Goal: Task Accomplishment & Management: Manage account settings

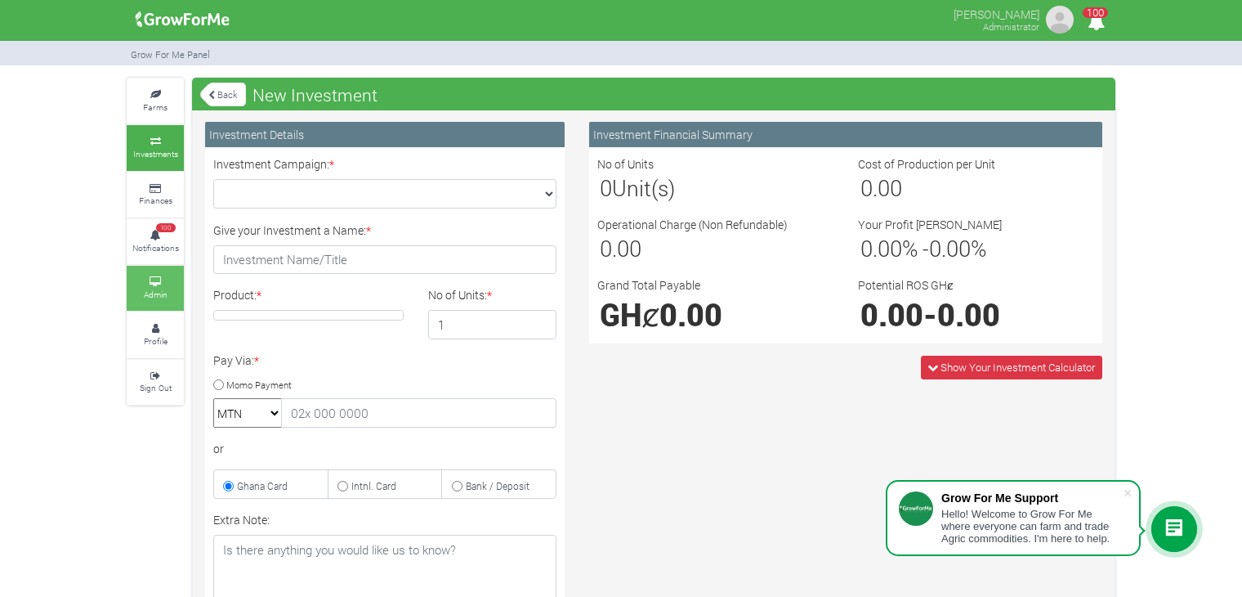
click at [164, 293] on small "Admin" at bounding box center [156, 294] width 24 height 11
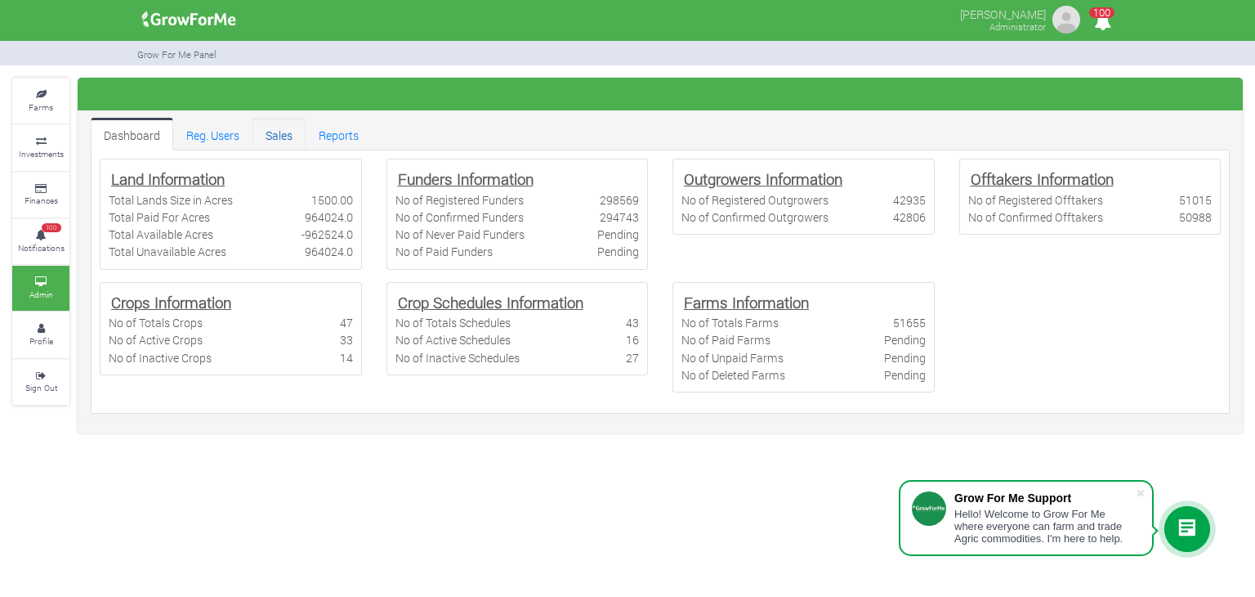
click at [279, 144] on link "Sales" at bounding box center [279, 134] width 53 height 33
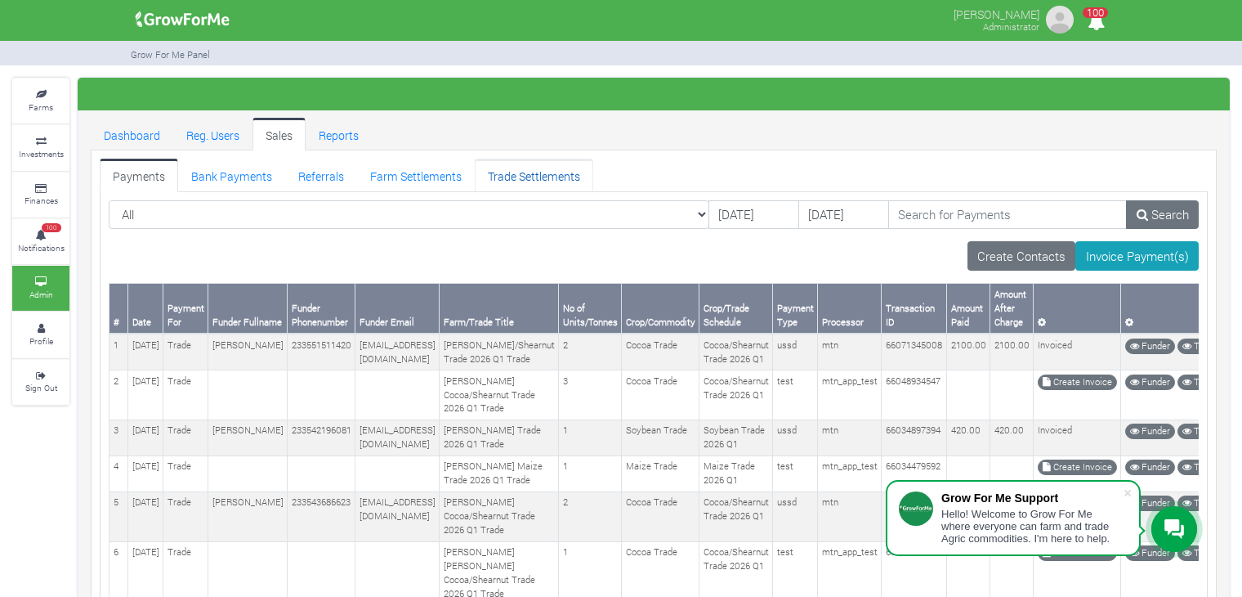
click at [512, 181] on link "Trade Settlements" at bounding box center [534, 175] width 119 height 33
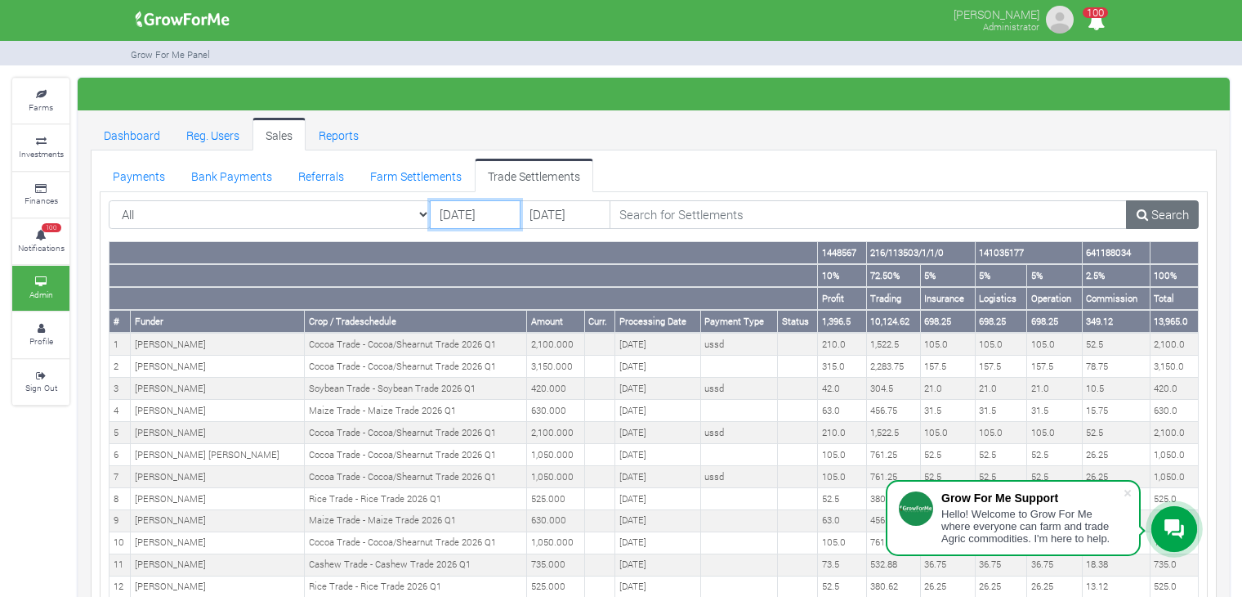
click at [472, 216] on input "01/10/2025" at bounding box center [475, 214] width 91 height 29
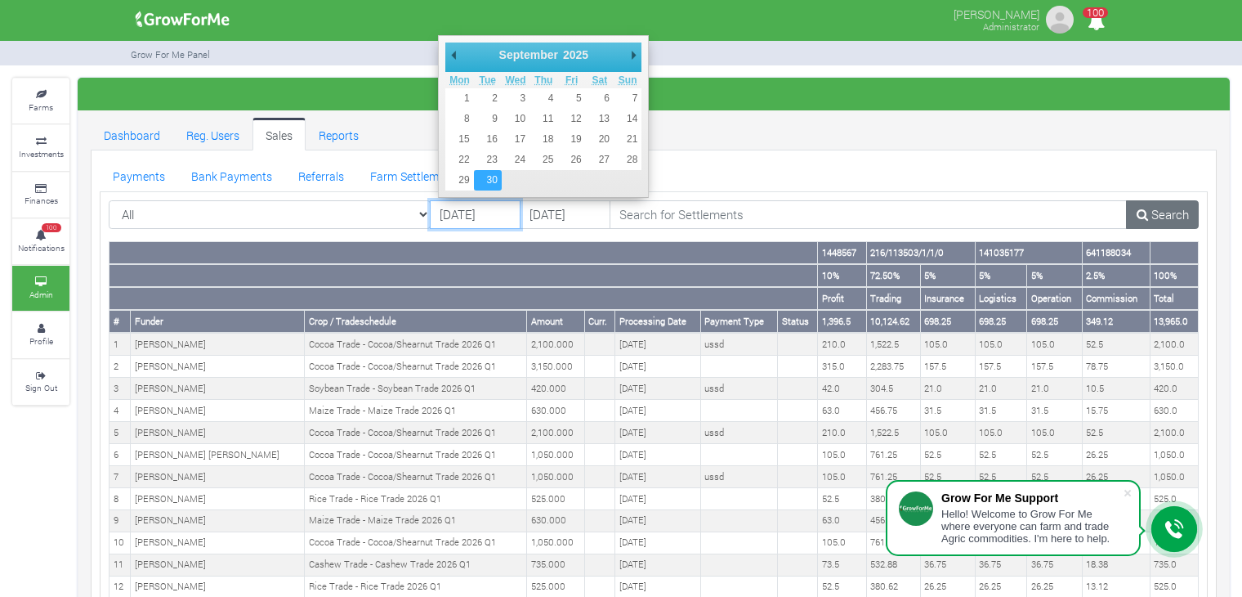
type input "30/09/2025"
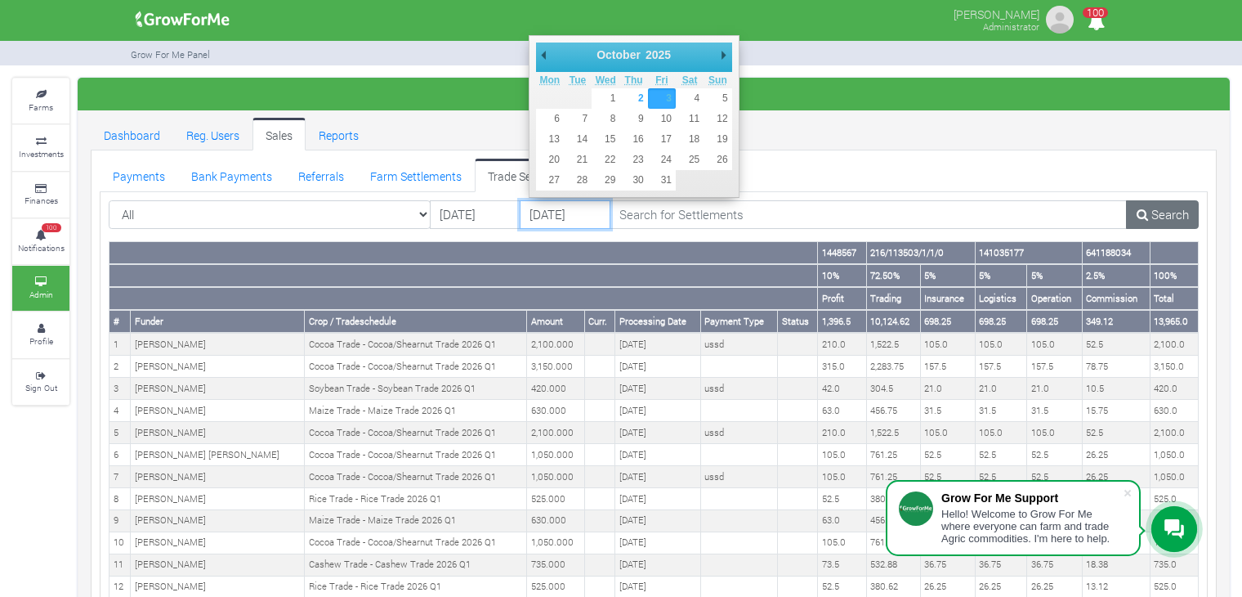
click at [565, 208] on input "03/10/2025" at bounding box center [565, 214] width 91 height 29
type input "01/10/2025"
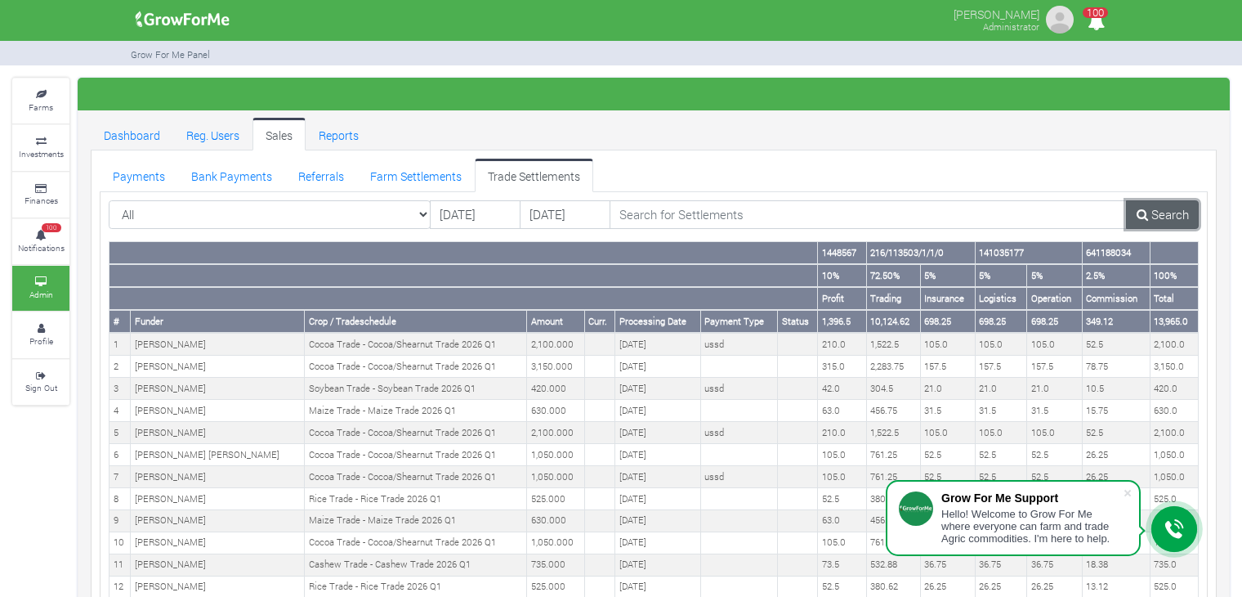
click at [1151, 214] on link "Search" at bounding box center [1162, 214] width 73 height 29
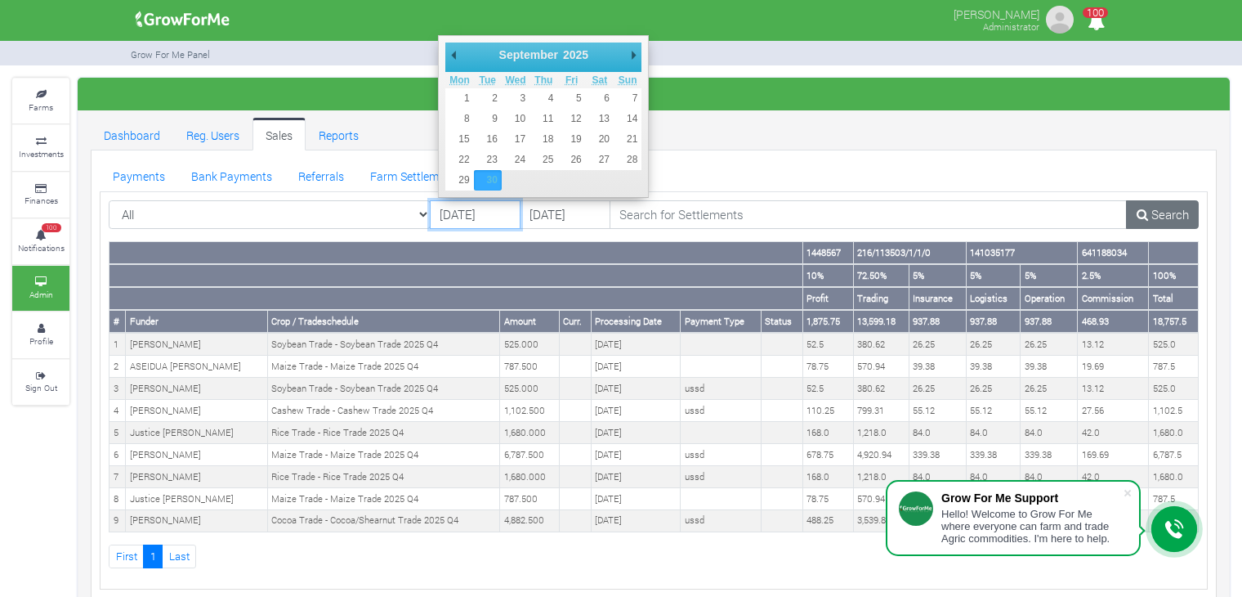
click at [497, 217] on input "[DATE]" at bounding box center [475, 214] width 91 height 29
type input "01/09/2025"
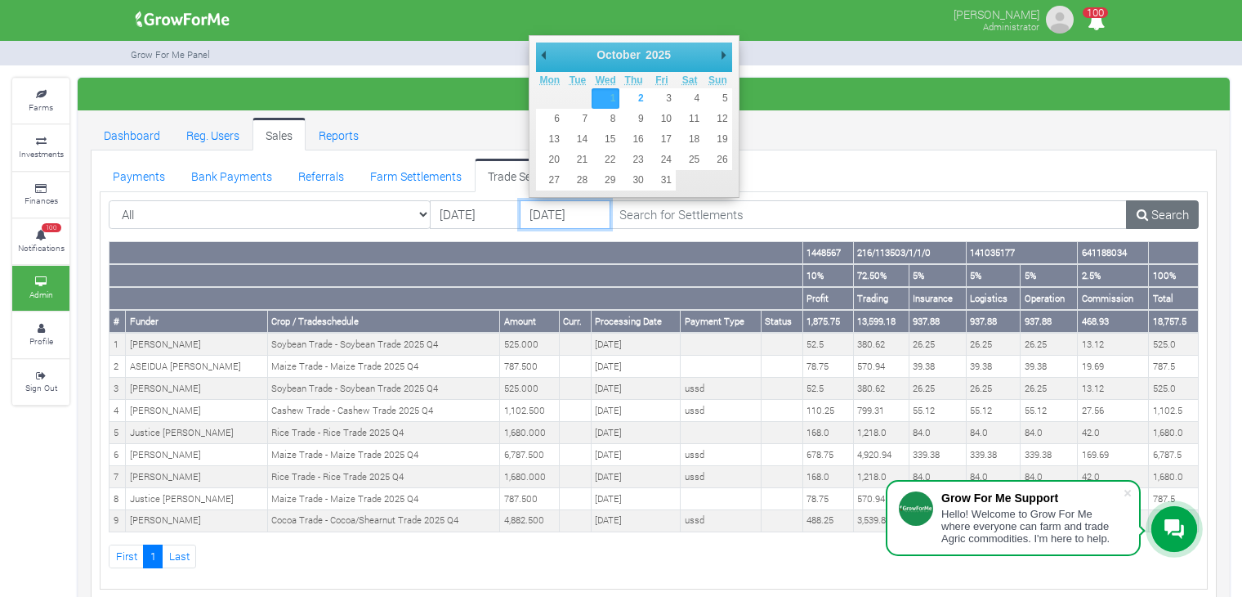
click at [570, 217] on input "[DATE]" at bounding box center [565, 214] width 91 height 29
click at [1166, 205] on link "Search" at bounding box center [1162, 214] width 73 height 29
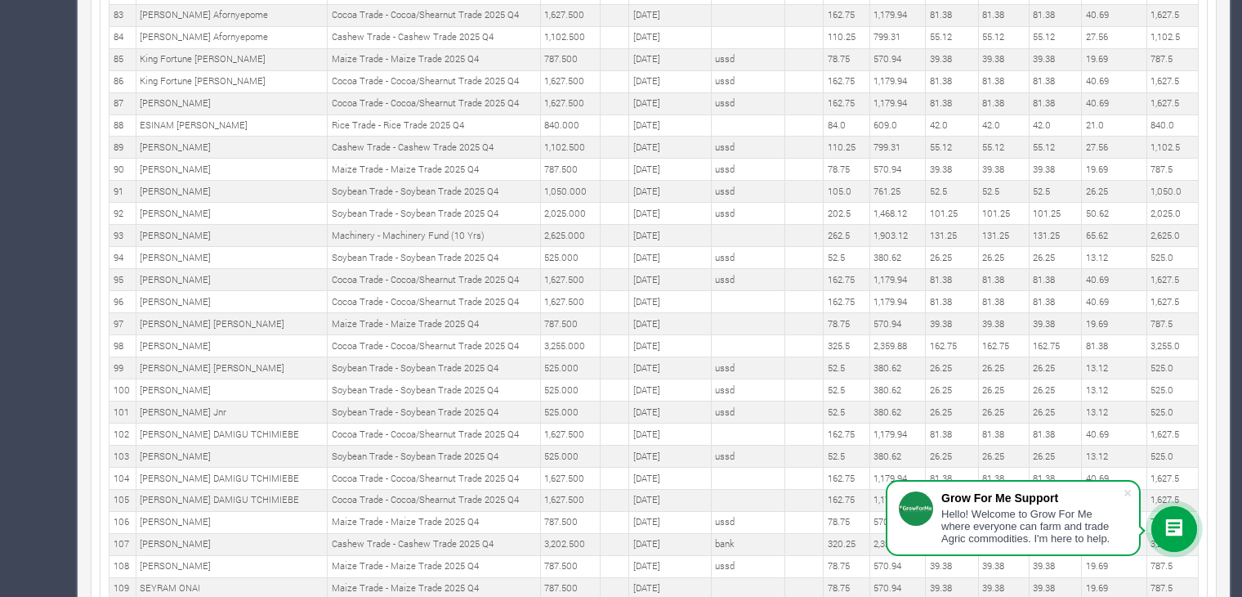
scroll to position [2619, 0]
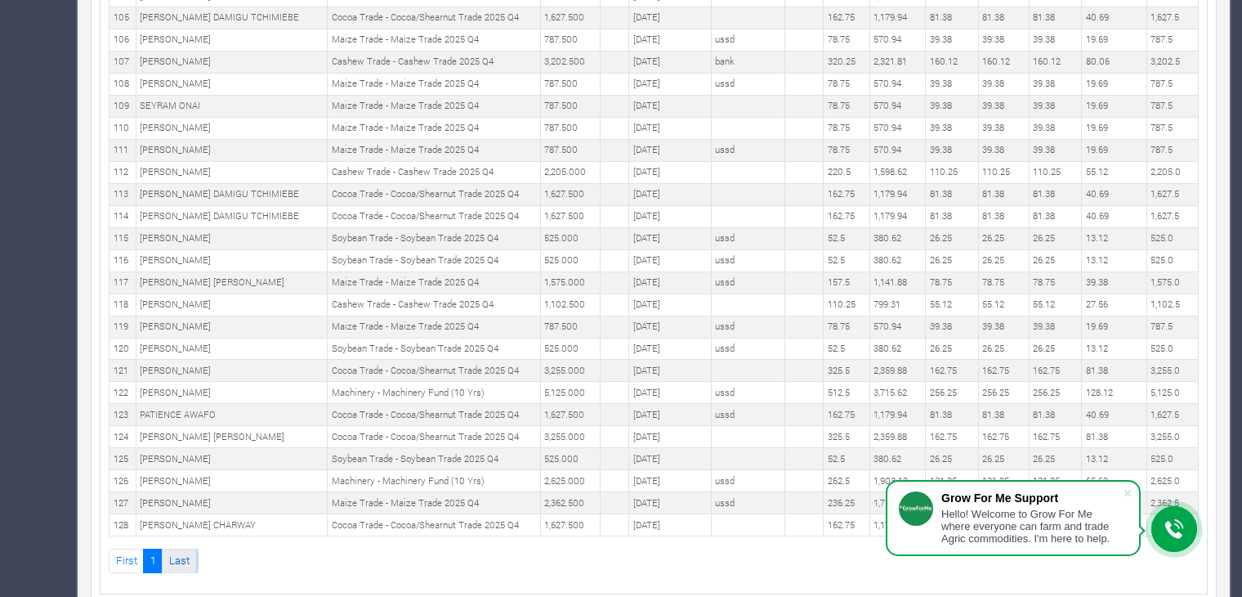
click at [175, 548] on link "Last" at bounding box center [179, 560] width 34 height 24
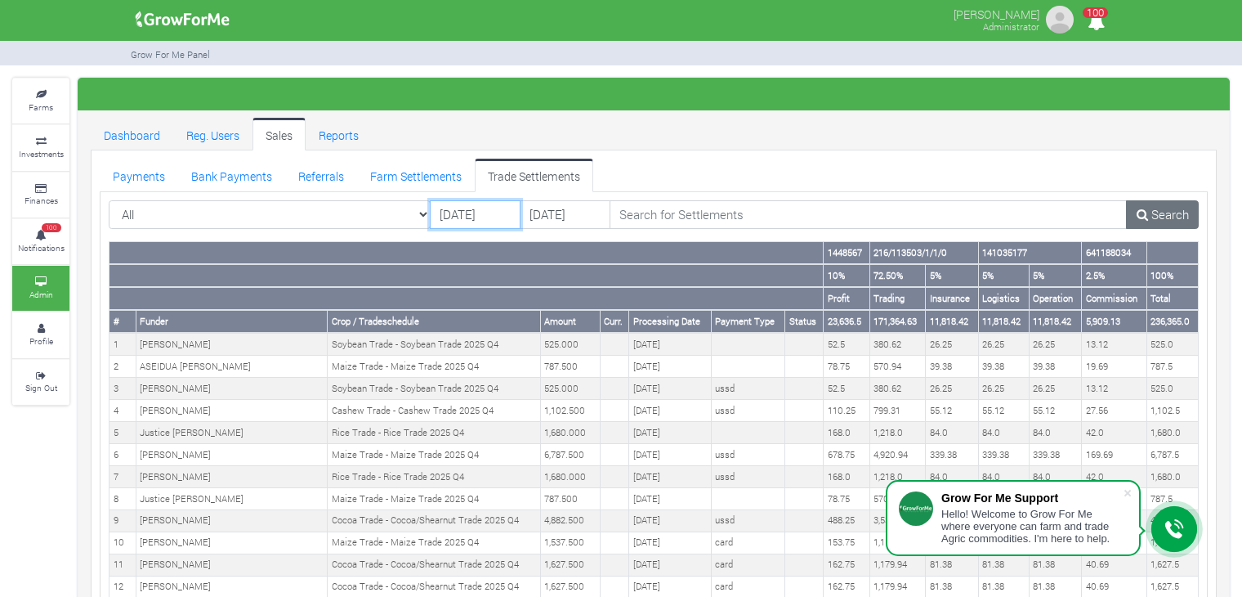
click at [476, 217] on input "[DATE]" at bounding box center [475, 214] width 91 height 29
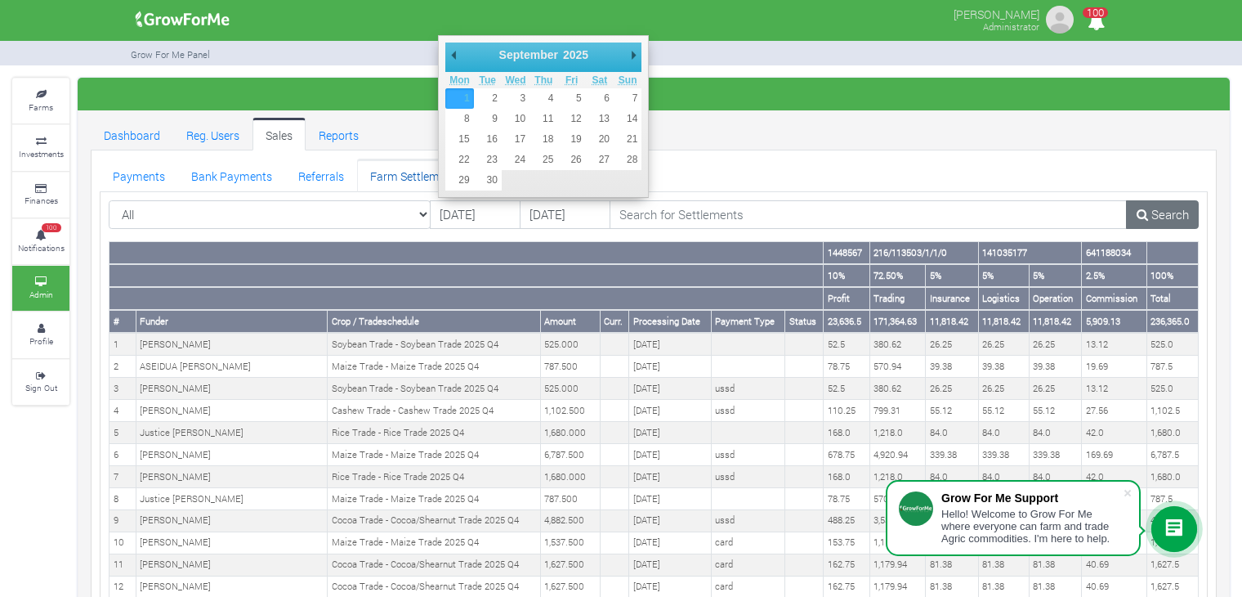
click at [405, 174] on link "Farm Settlements" at bounding box center [416, 175] width 118 height 33
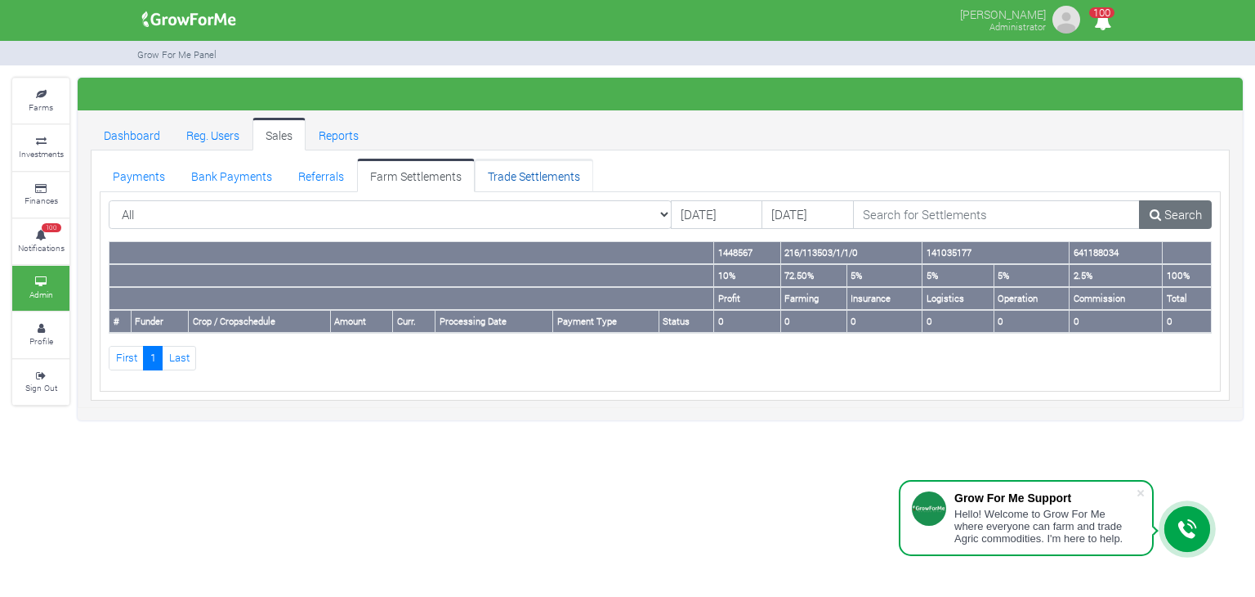
click at [508, 174] on link "Trade Settlements" at bounding box center [534, 175] width 119 height 33
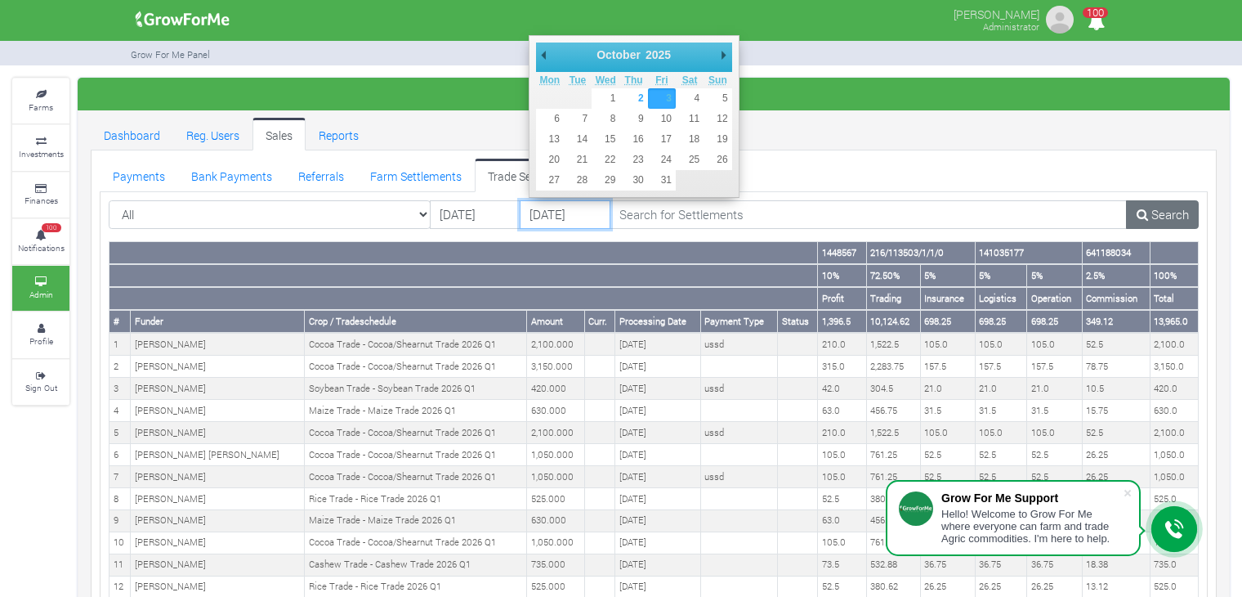
click at [575, 220] on input "[DATE]" at bounding box center [565, 214] width 91 height 29
type input "[DATE]"
click at [547, 208] on input "[DATE]" at bounding box center [565, 214] width 91 height 29
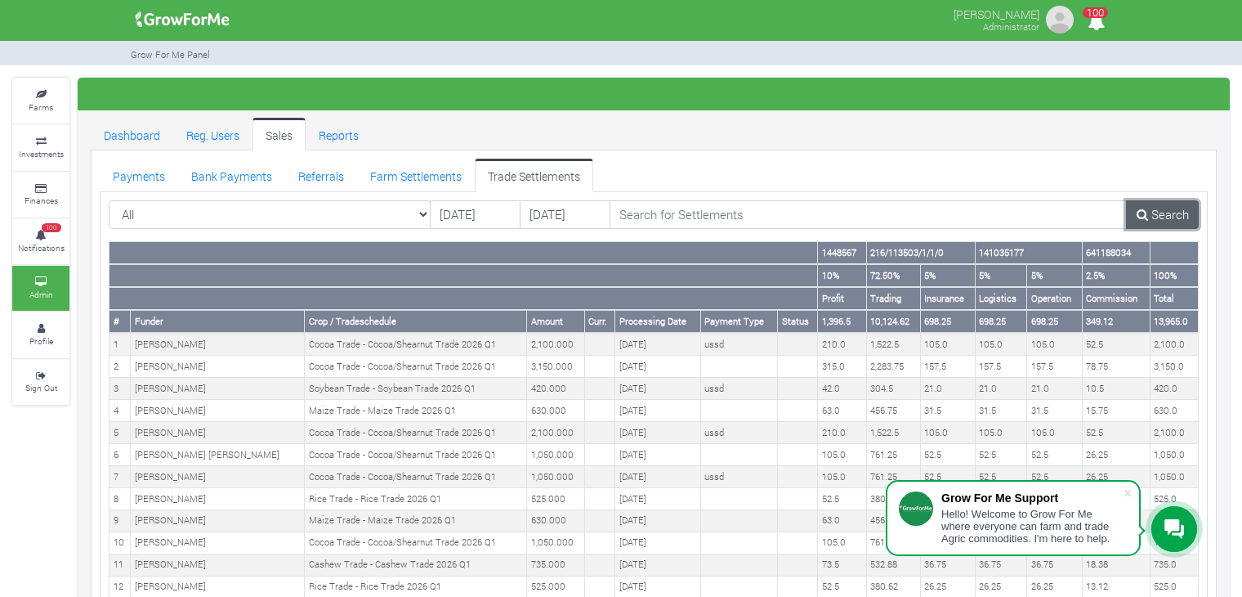
click at [1164, 211] on link "Search" at bounding box center [1162, 214] width 73 height 29
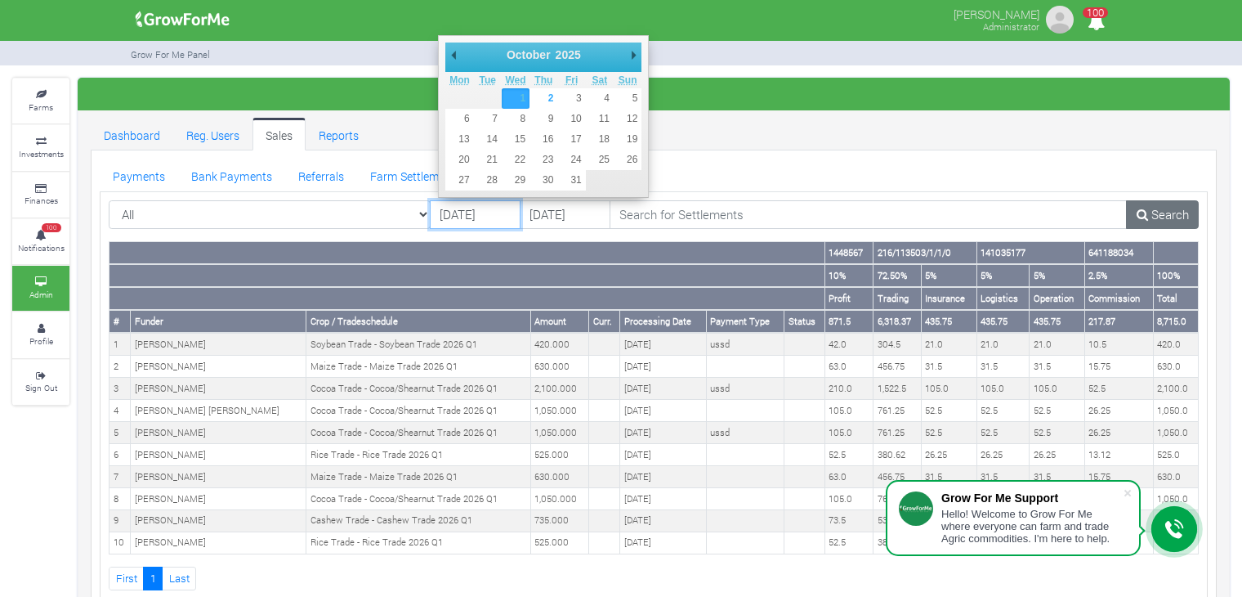
click at [460, 220] on input "01/10/2025" at bounding box center [475, 214] width 91 height 29
type input "02/10/2025"
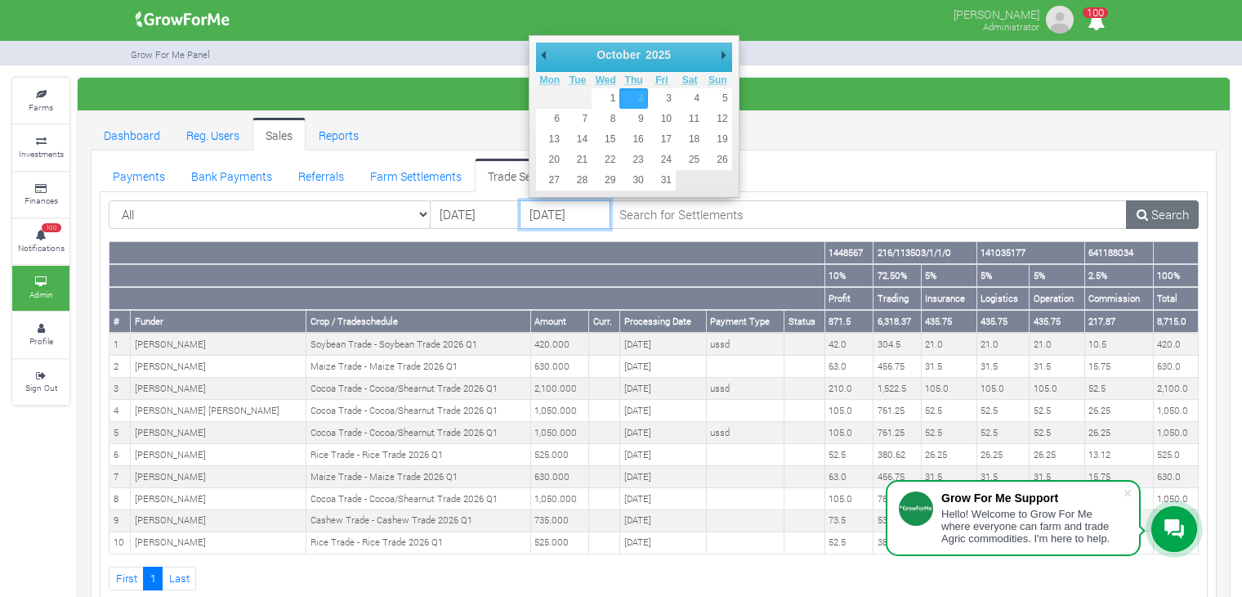
click at [579, 217] on input "02/10/2025" at bounding box center [565, 214] width 91 height 29
type input "03/10/2025"
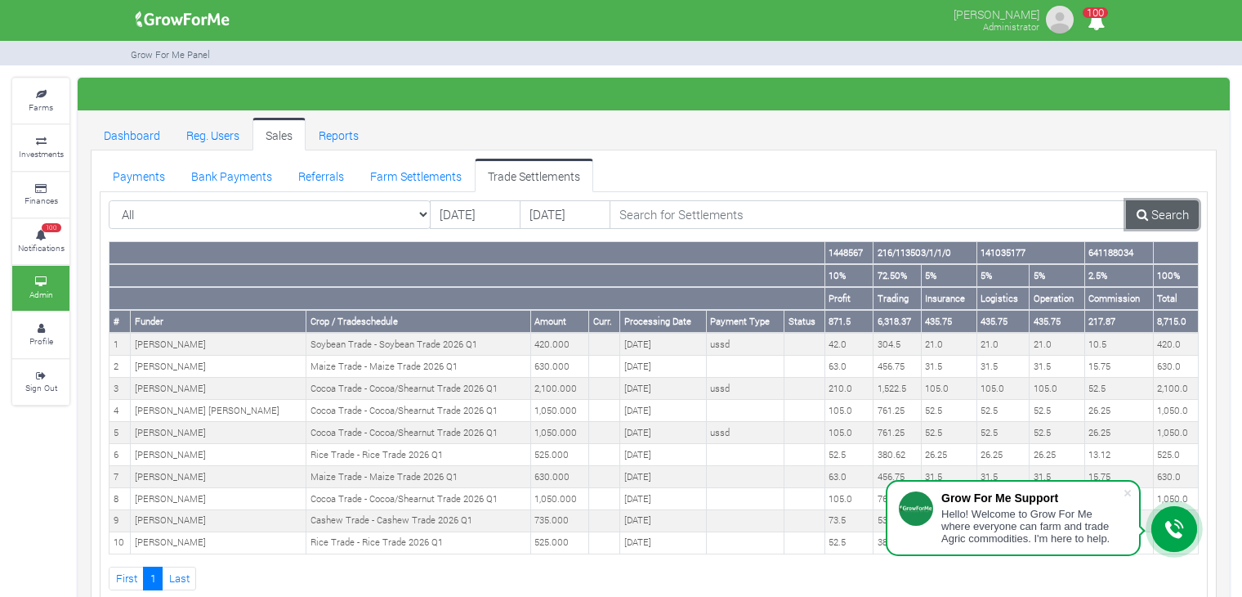
click at [1181, 200] on link "Search" at bounding box center [1162, 214] width 73 height 29
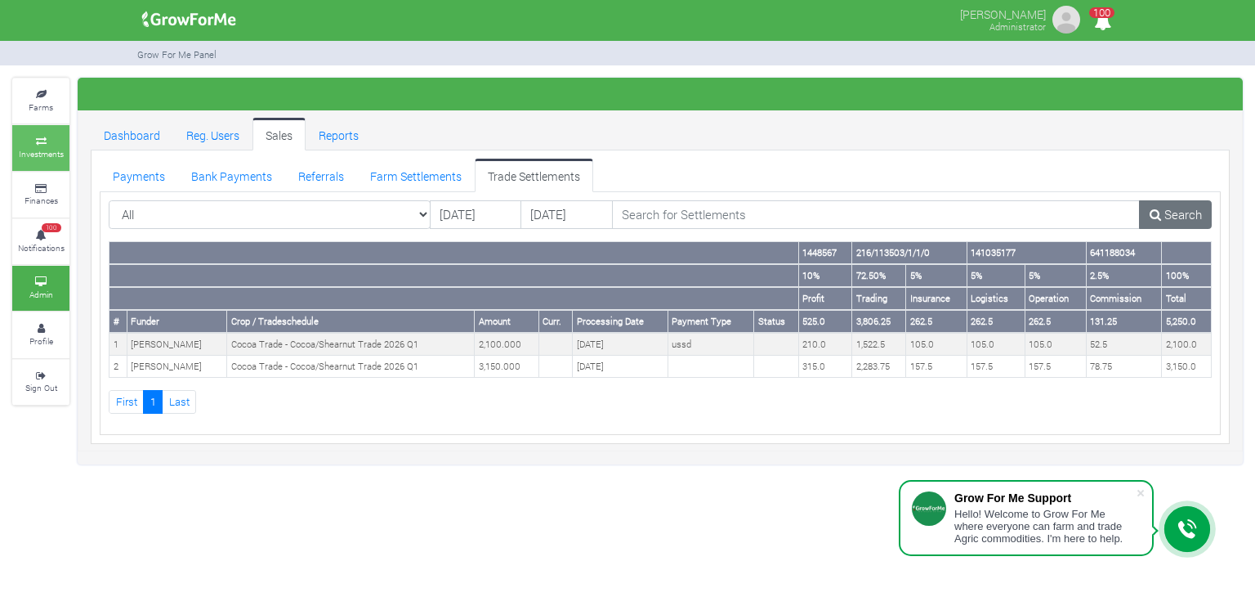
click at [41, 137] on icon at bounding box center [40, 141] width 49 height 8
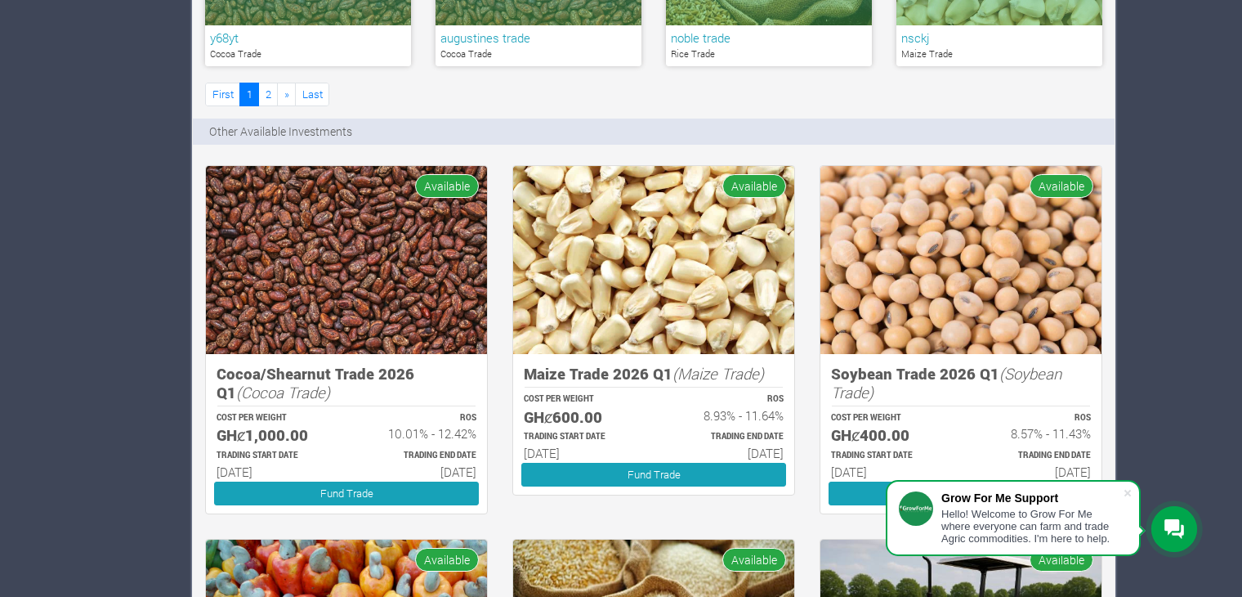
scroll to position [1342, 0]
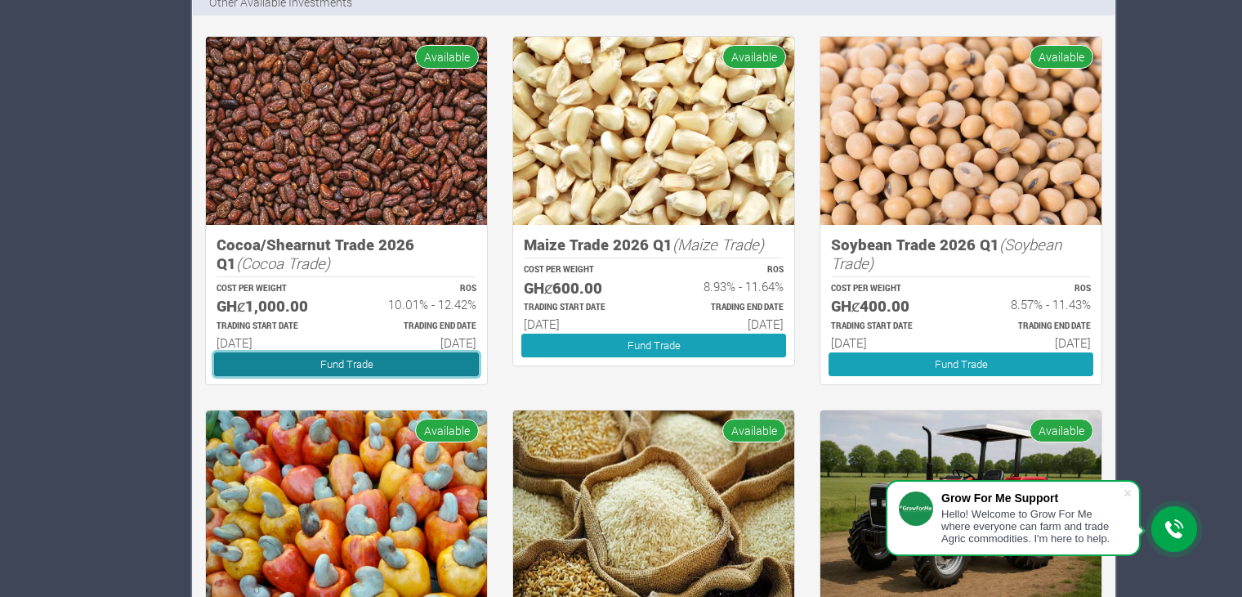
click at [435, 363] on link "Fund Trade" at bounding box center [346, 364] width 265 height 24
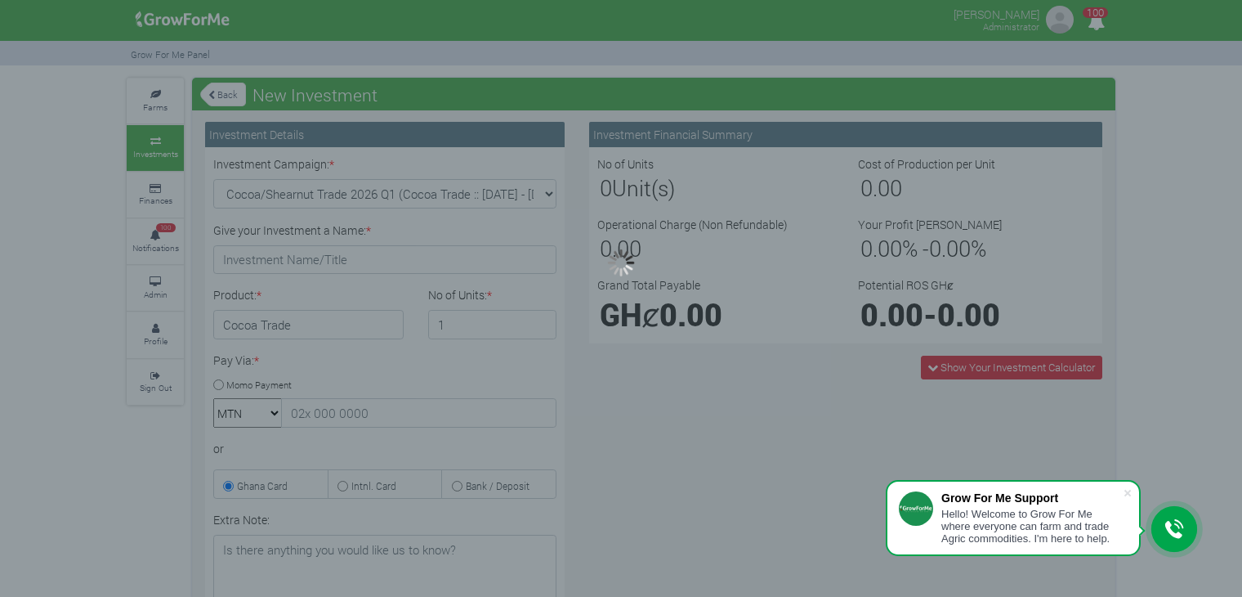
type input "1"
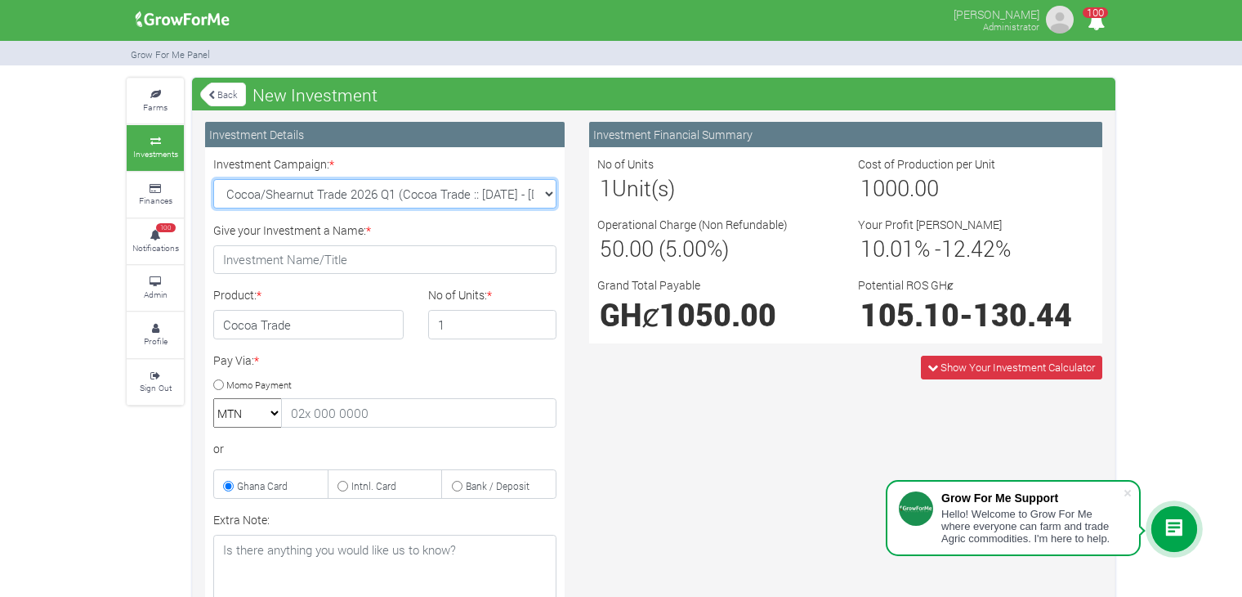
click at [544, 197] on select "Cocoa/Shearnut Trade 2026 Q1 (Cocoa Trade :: [DATE] - [DATE]) Maize Trade 2026 …" at bounding box center [384, 193] width 343 height 29
select select "50"
click at [213, 179] on select "Cocoa/Shearnut Trade 2026 Q1 (Cocoa Trade :: [DATE] - [DATE]) Maize Trade 2026 …" at bounding box center [384, 193] width 343 height 29
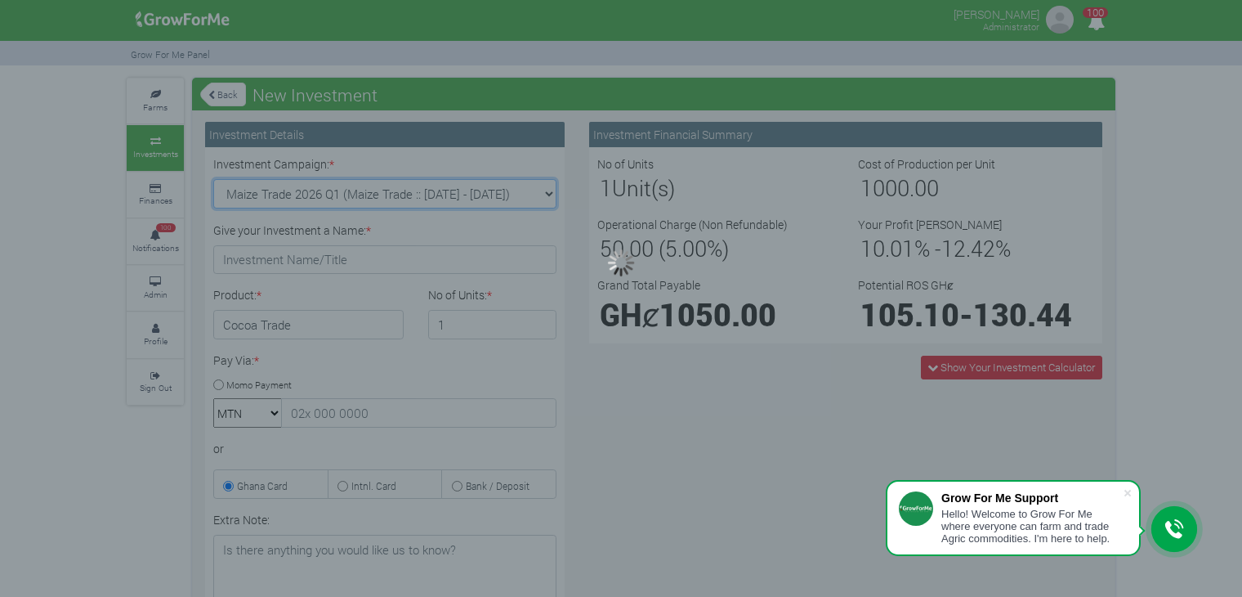
type input "1"
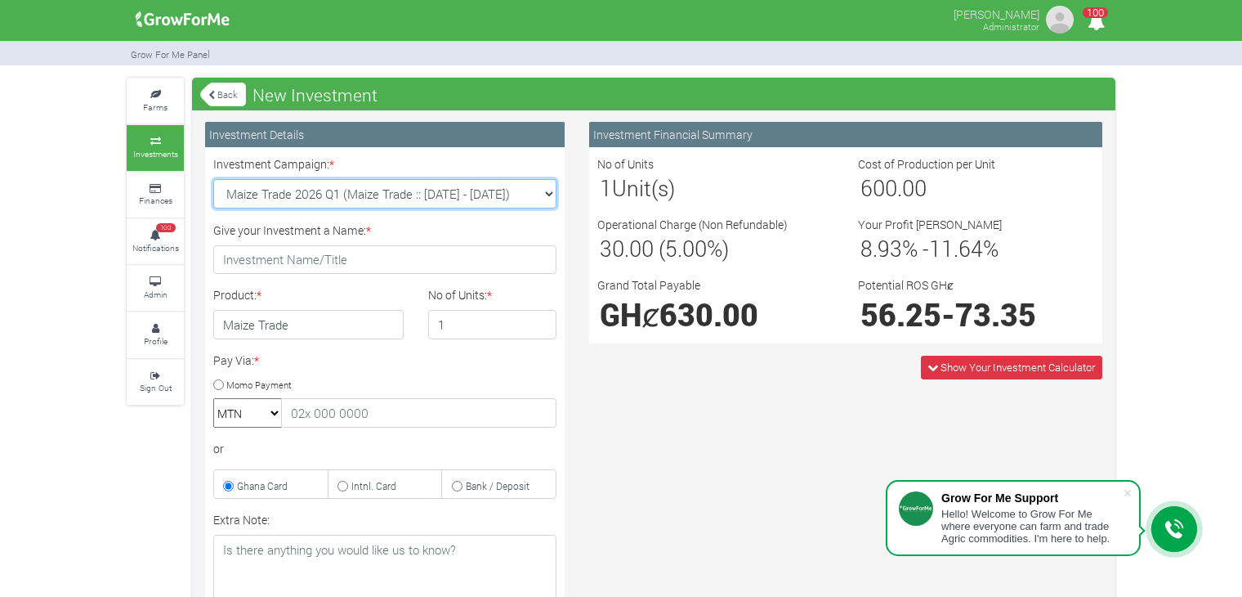
click at [549, 195] on select "Cocoa/Shearnut Trade 2026 Q1 (Cocoa Trade :: 01st Jan 2026 - 30th Jun 2026) Mai…" at bounding box center [384, 193] width 343 height 29
select select "51"
click at [213, 179] on select "Cocoa/Shearnut Trade 2026 Q1 (Cocoa Trade :: 01st Jan 2026 - 30th Jun 2026) Mai…" at bounding box center [384, 193] width 343 height 29
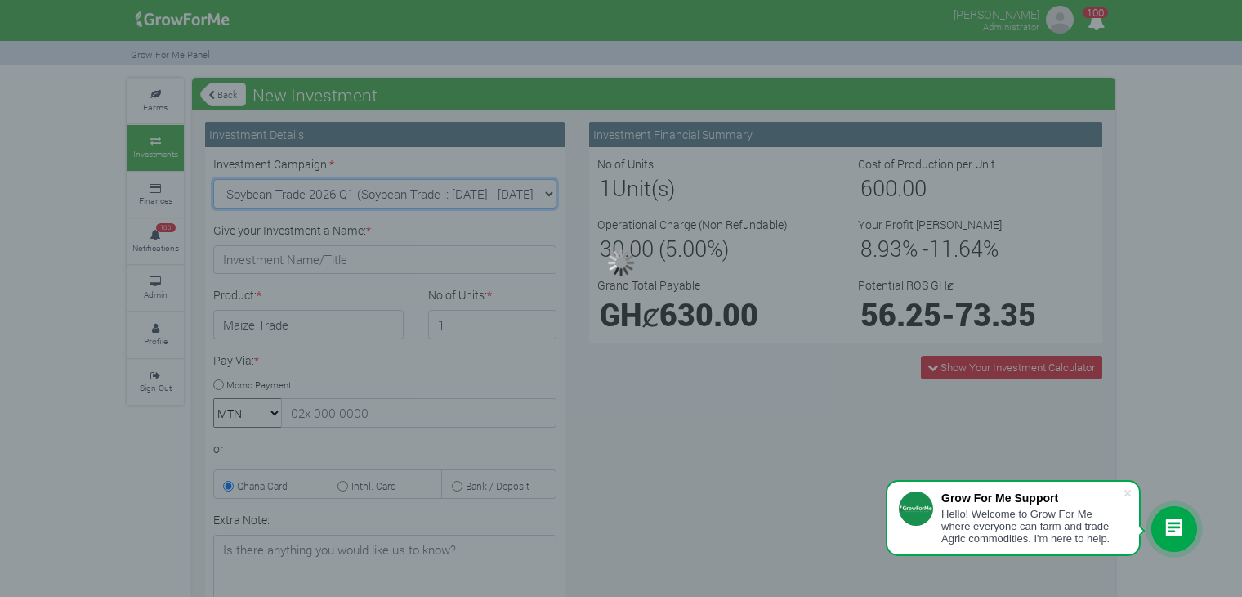
type input "1"
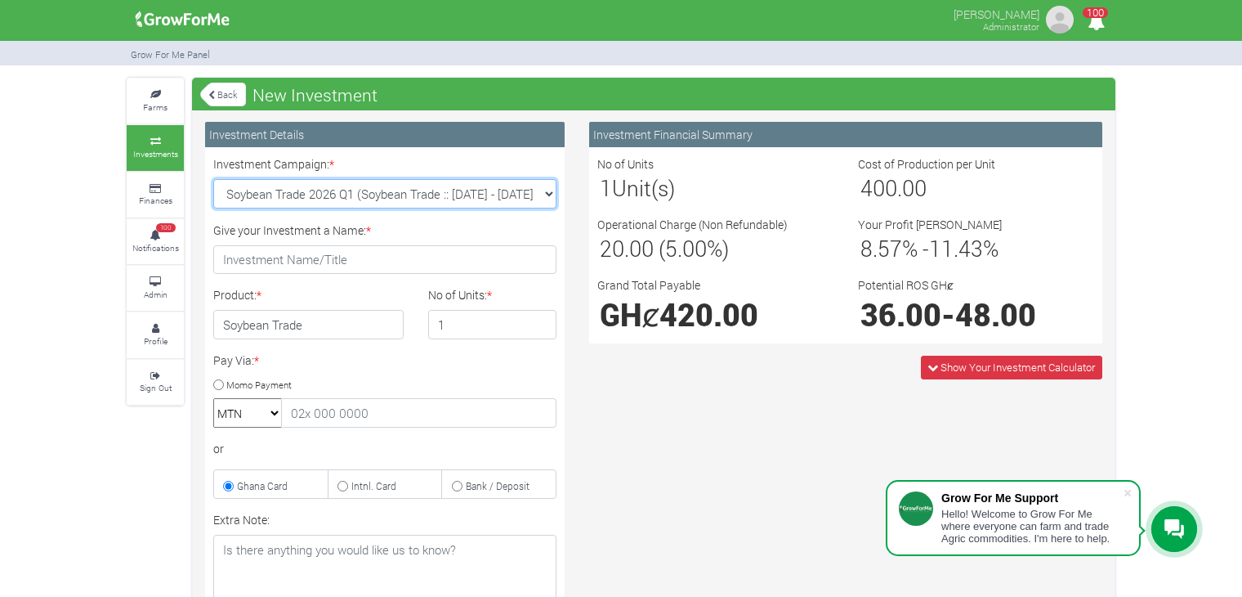
click at [543, 194] on select "Cocoa/Shearnut Trade 2026 Q1 (Cocoa Trade :: 01st Jan 2026 - 30th Jun 2026) Mai…" at bounding box center [384, 193] width 343 height 29
select select "52"
click at [213, 179] on select "Cocoa/Shearnut Trade 2026 Q1 (Cocoa Trade :: 01st Jan 2026 - 30th Jun 2026) Mai…" at bounding box center [384, 193] width 343 height 29
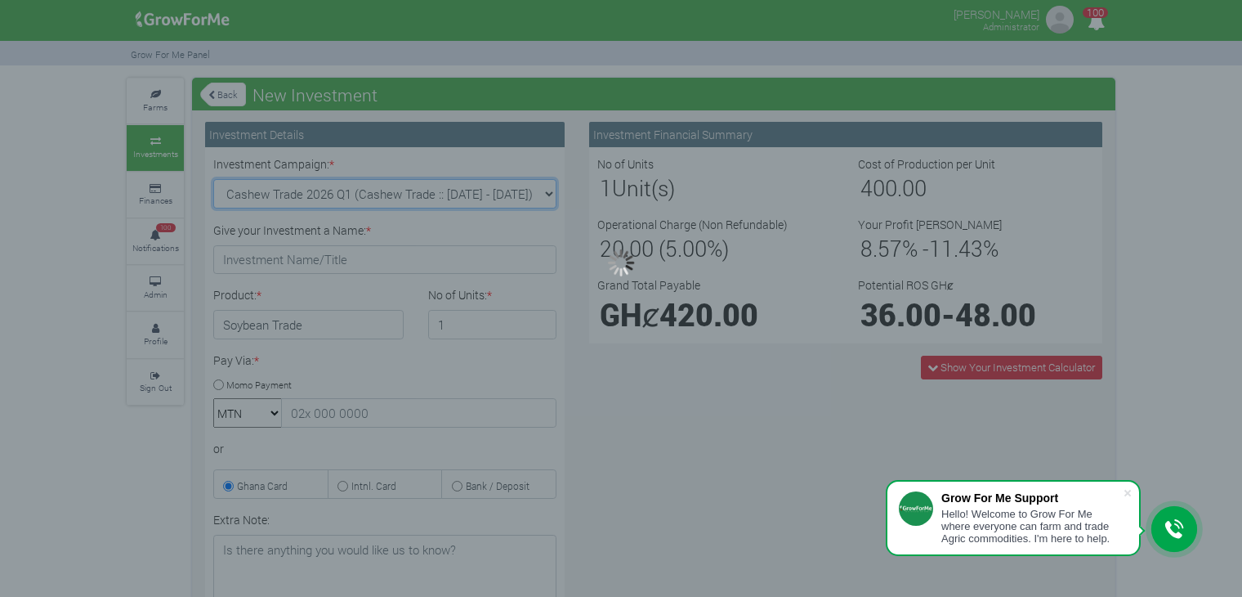
type input "1"
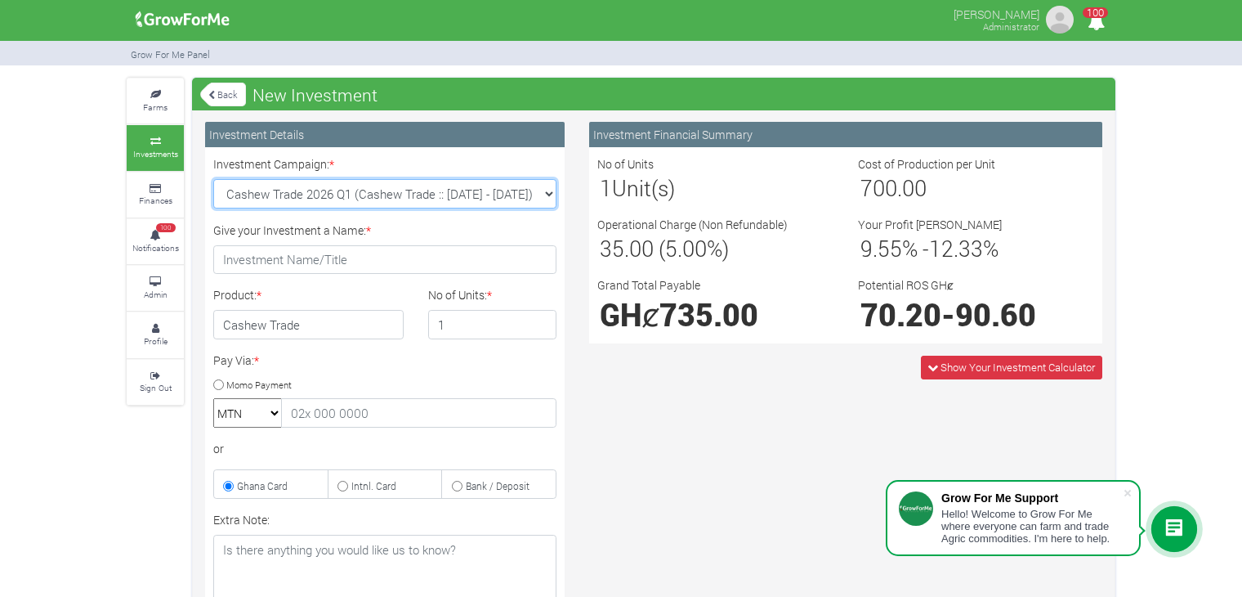
click at [543, 195] on select "Cocoa/Shearnut Trade 2026 Q1 (Cocoa Trade :: 01st Jan 2026 - 30th Jun 2026) Mai…" at bounding box center [384, 193] width 343 height 29
select select "53"
click at [213, 179] on select "Cocoa/Shearnut Trade 2026 Q1 (Cocoa Trade :: 01st Jan 2026 - 30th Jun 2026) Mai…" at bounding box center [384, 193] width 343 height 29
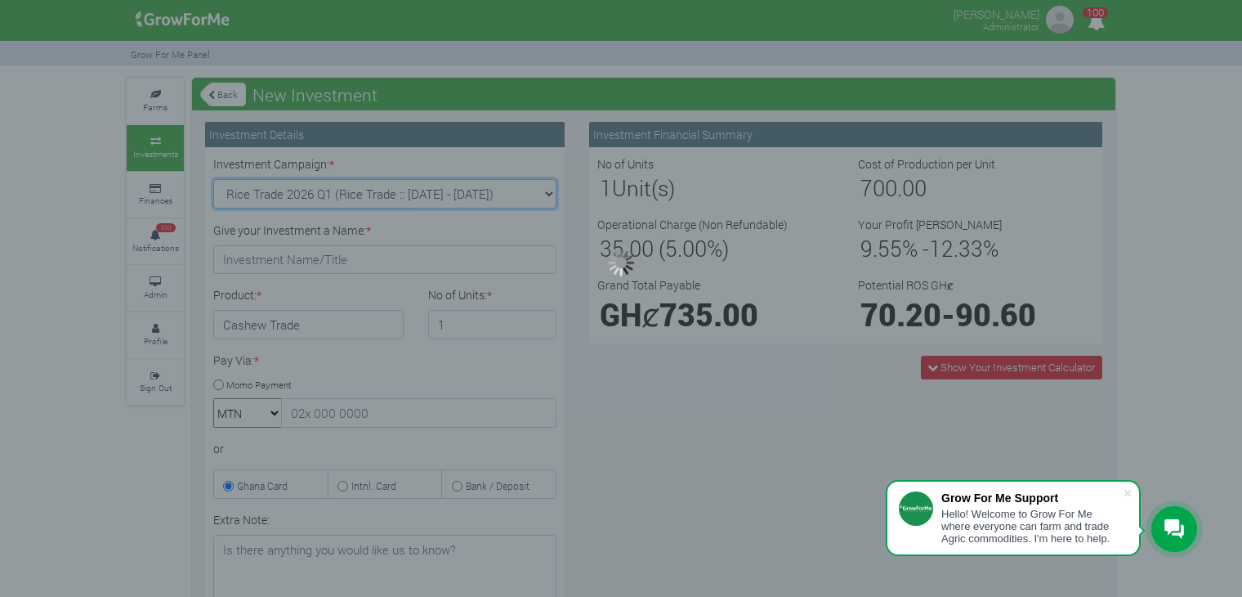
type input "1"
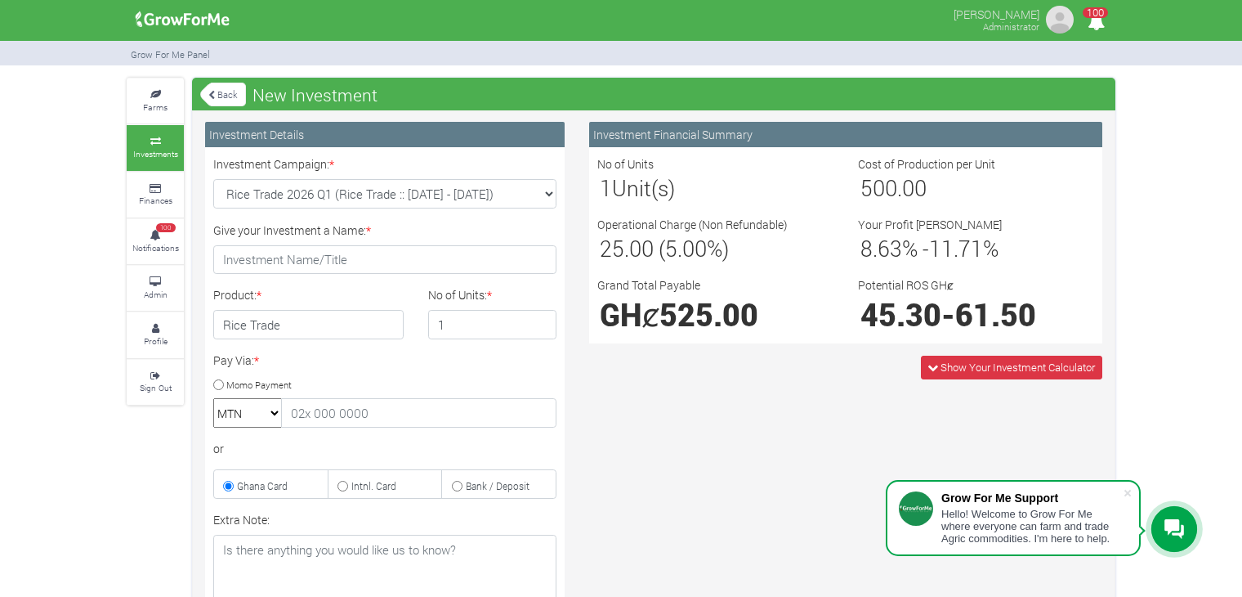
click at [209, 96] on icon at bounding box center [211, 95] width 7 height 9
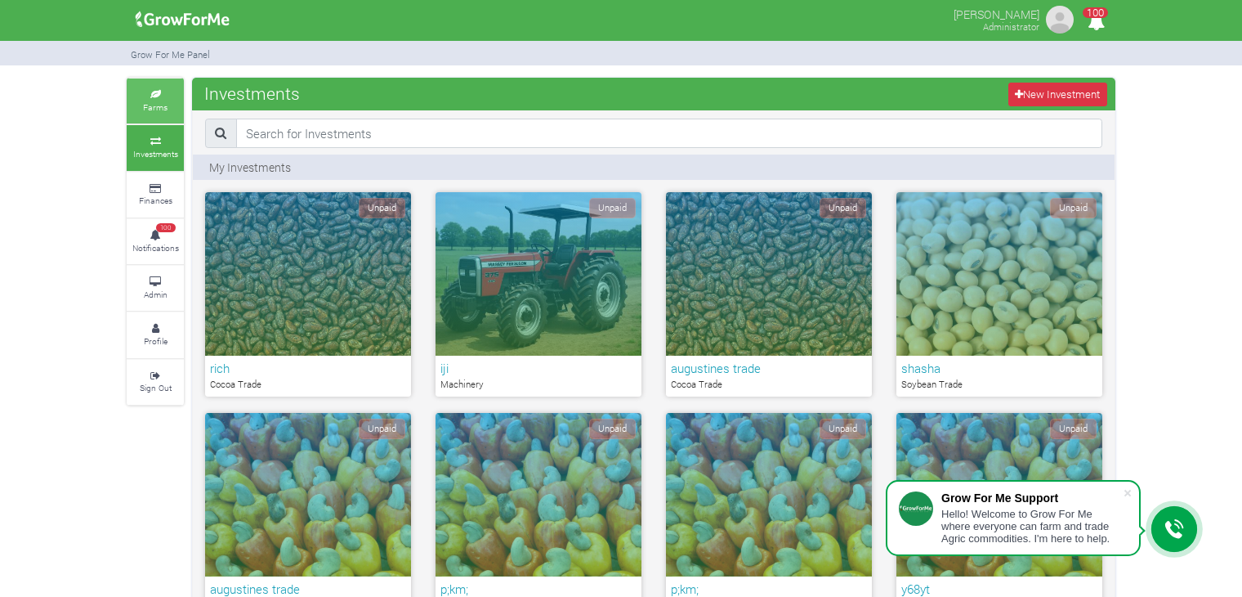
click at [154, 99] on link "Farms" at bounding box center [155, 100] width 57 height 45
